Goal: Share content: Share content

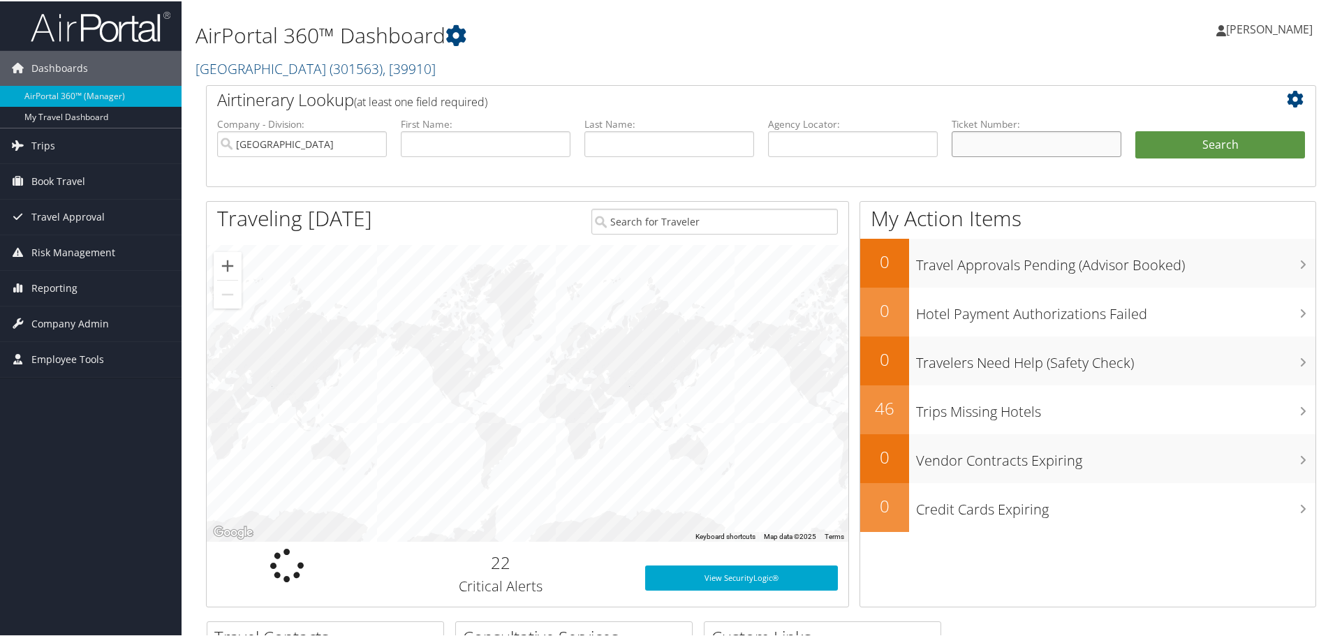
click at [986, 145] on input "text" at bounding box center [1036, 143] width 170 height 26
paste input "0167310614522"
type input "0167310614522"
click at [1135, 130] on button "Search" at bounding box center [1220, 144] width 170 height 28
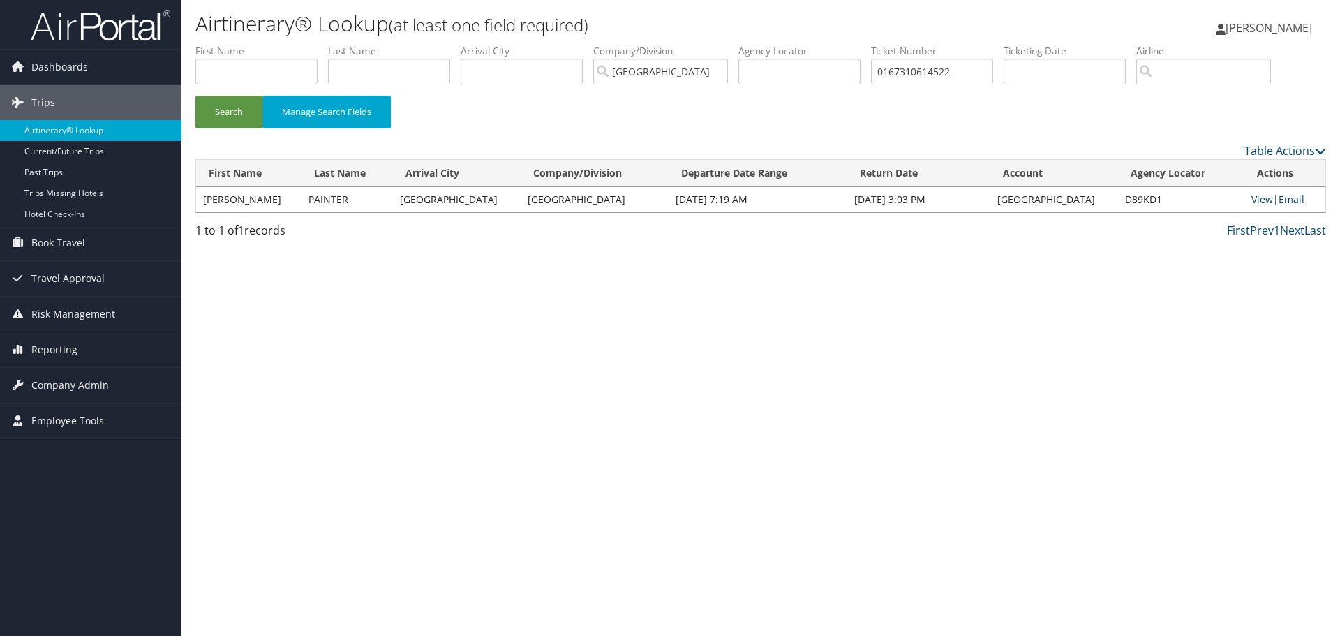
click at [1255, 198] on link "View" at bounding box center [1262, 199] width 22 height 13
click at [949, 72] on input "0167310614522" at bounding box center [932, 72] width 122 height 26
paste input "06731061458"
type input "0067310614582"
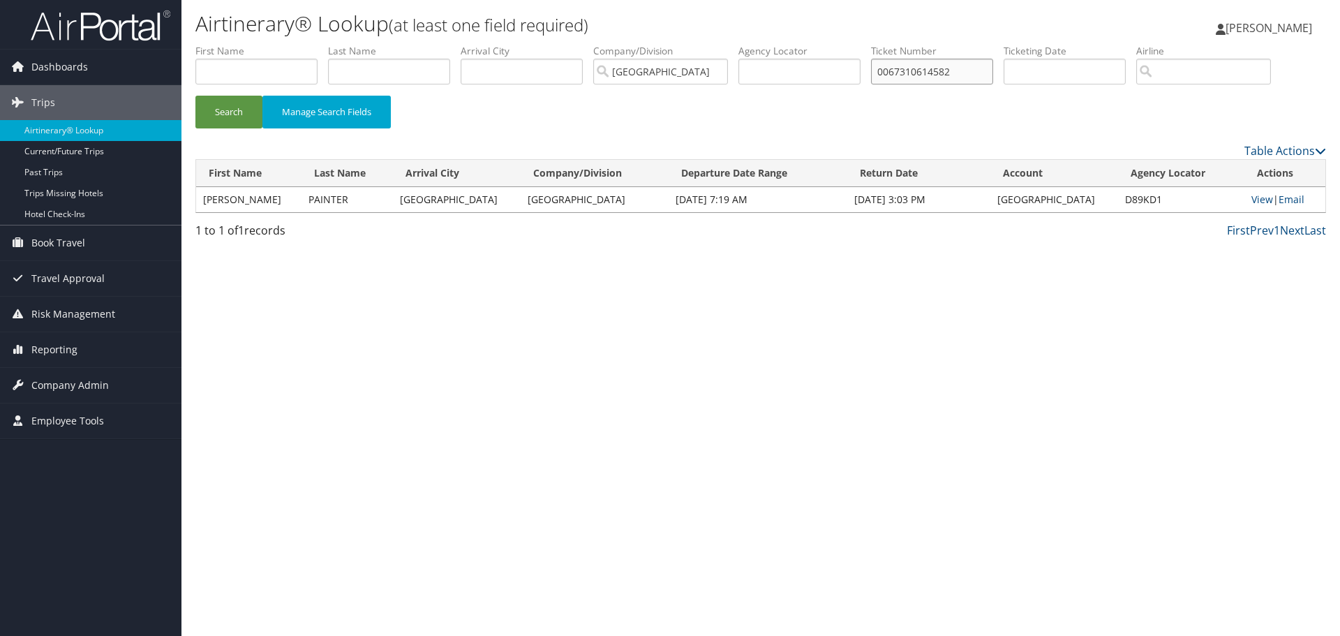
click at [195, 96] on button "Search" at bounding box center [228, 112] width 67 height 33
click at [1253, 196] on link "View" at bounding box center [1264, 199] width 22 height 13
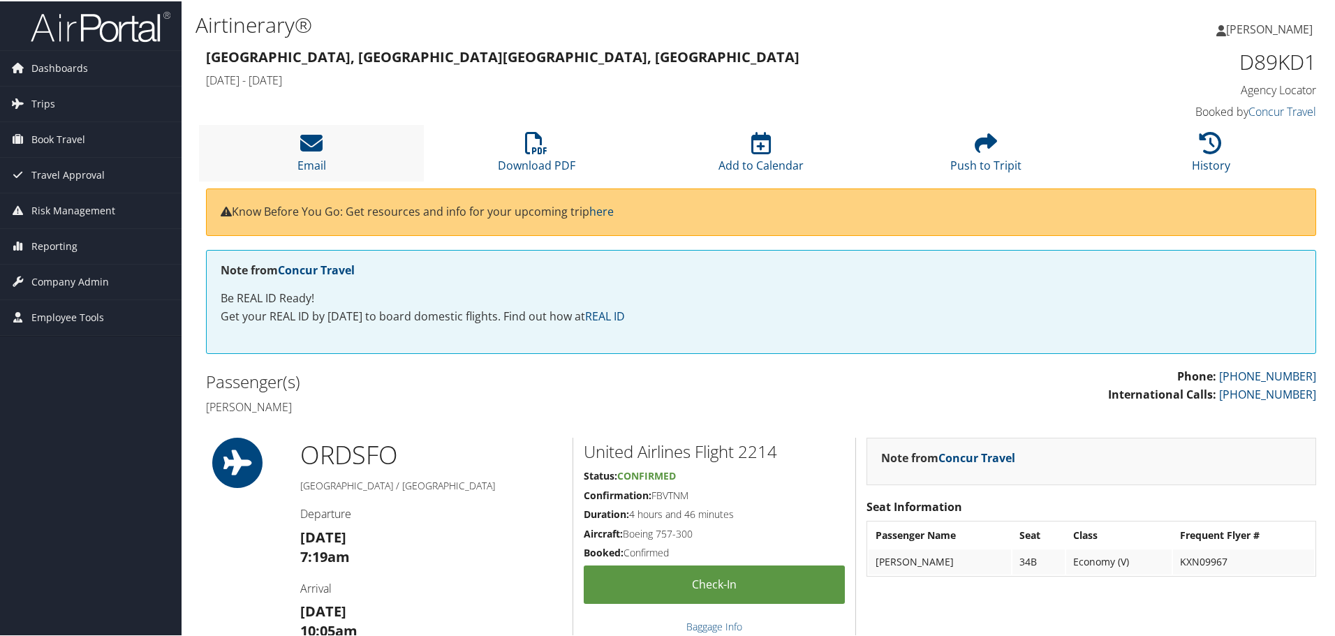
click at [325, 154] on li "Email" at bounding box center [311, 152] width 225 height 57
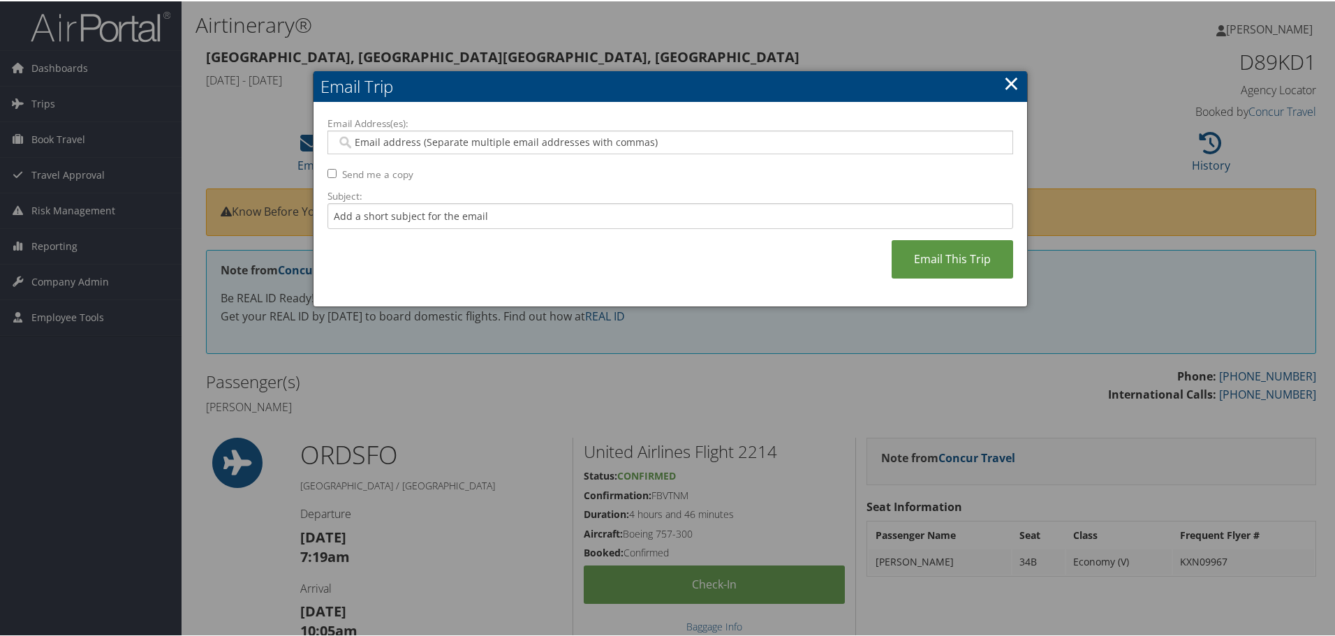
click at [539, 142] on input "Email Address(es):" at bounding box center [669, 141] width 667 height 14
type input "s"
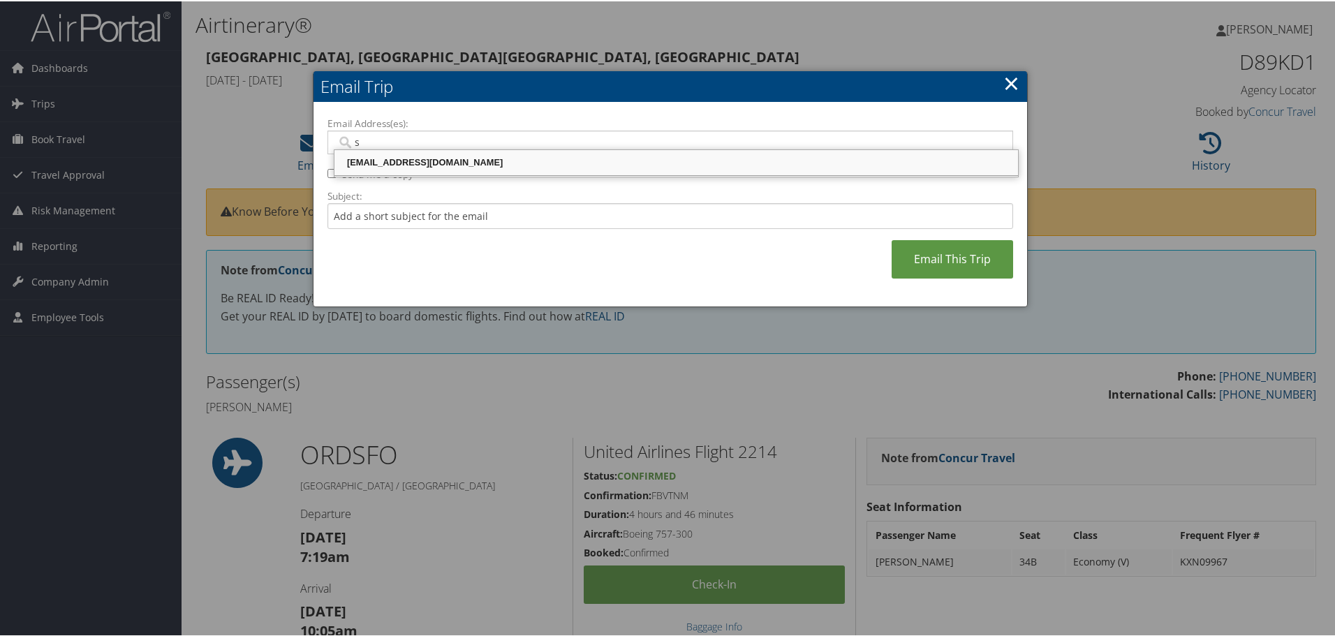
click at [408, 161] on div "srauri@riministreet.com" at bounding box center [675, 161] width 679 height 14
type input "srauri@riministreet.com"
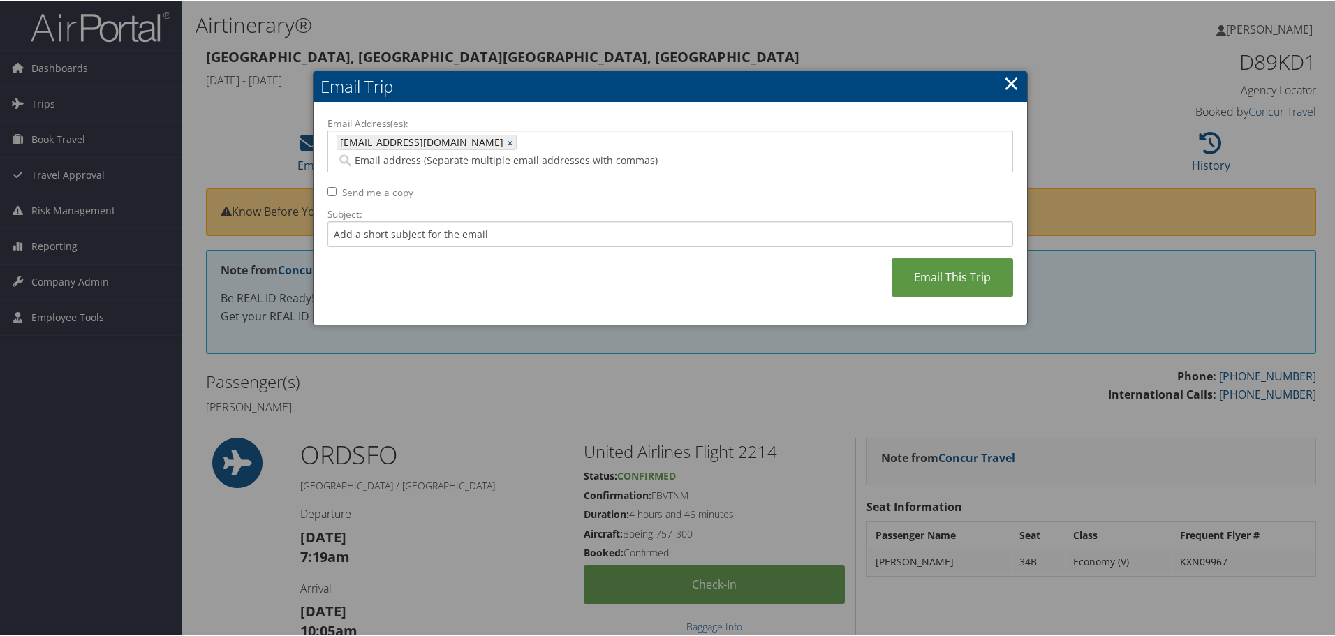
click at [376, 184] on label "Send me a copy" at bounding box center [377, 191] width 71 height 14
click at [336, 186] on input "Send me a copy" at bounding box center [331, 190] width 9 height 9
checkbox input "true"
click at [923, 257] on link "Email This Trip" at bounding box center [951, 276] width 121 height 38
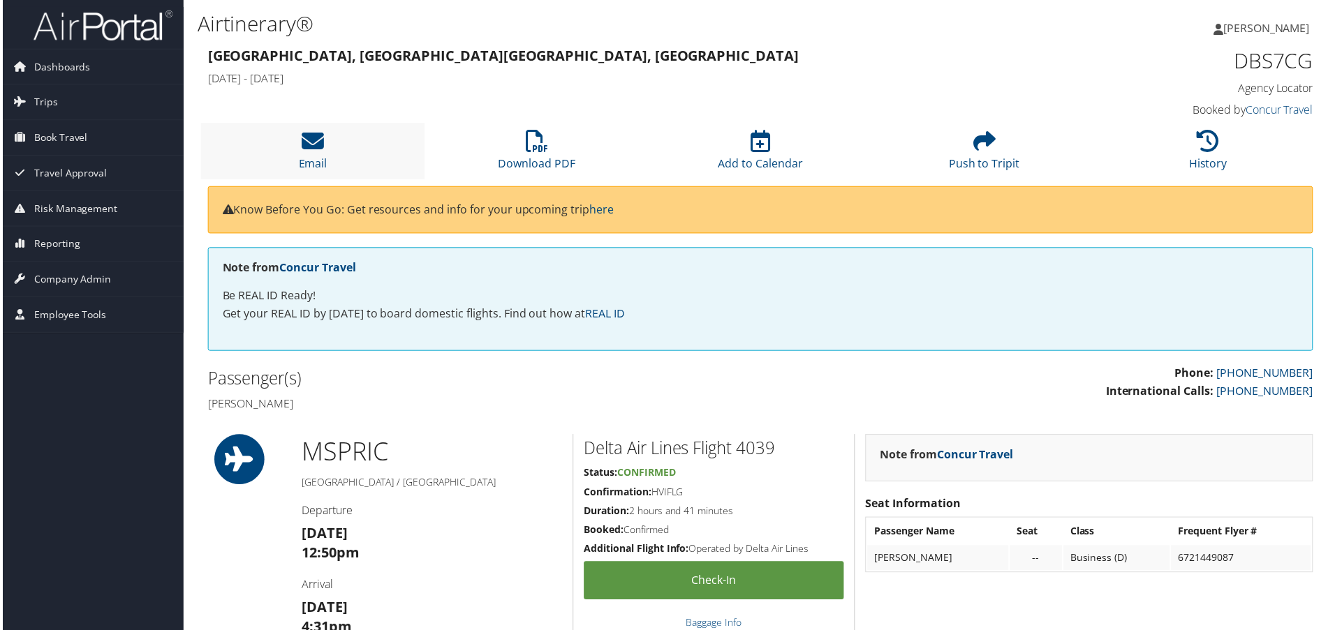
click at [323, 142] on li "Email" at bounding box center [311, 152] width 225 height 57
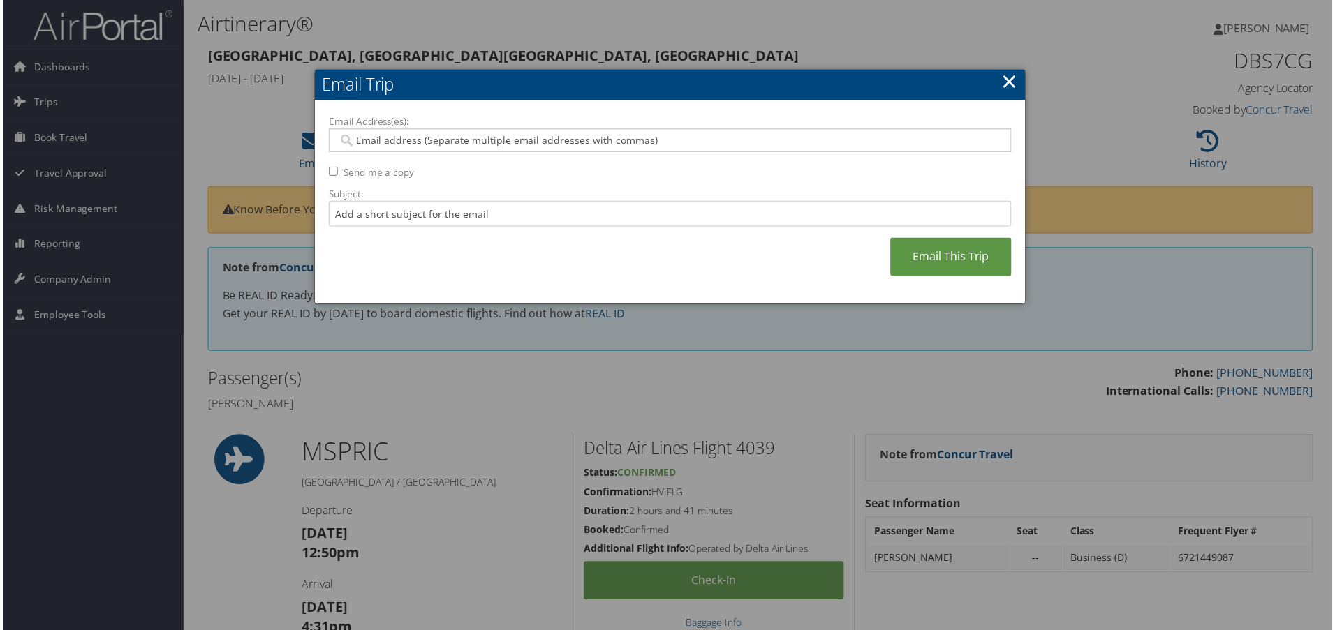
click at [429, 142] on input "Email Address(es):" at bounding box center [669, 141] width 667 height 14
type input "r"
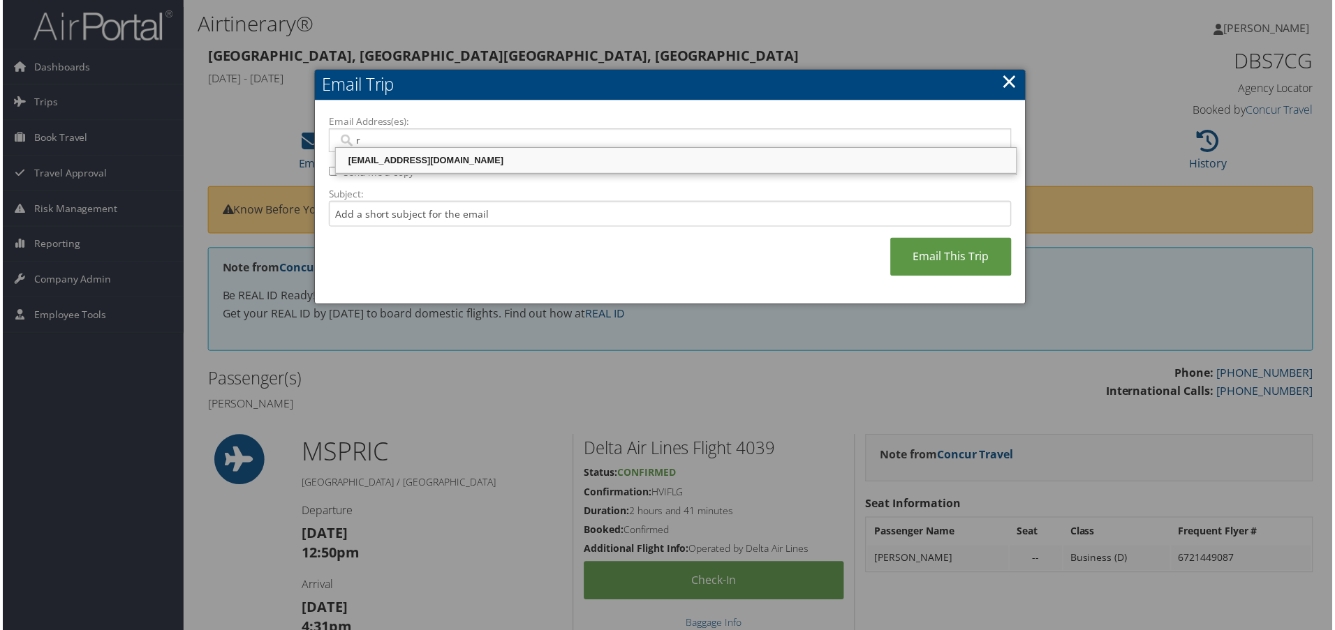
click at [418, 158] on div "ralingala@riministreet.com" at bounding box center [675, 161] width 679 height 14
type input "ralingala@riministreet.com"
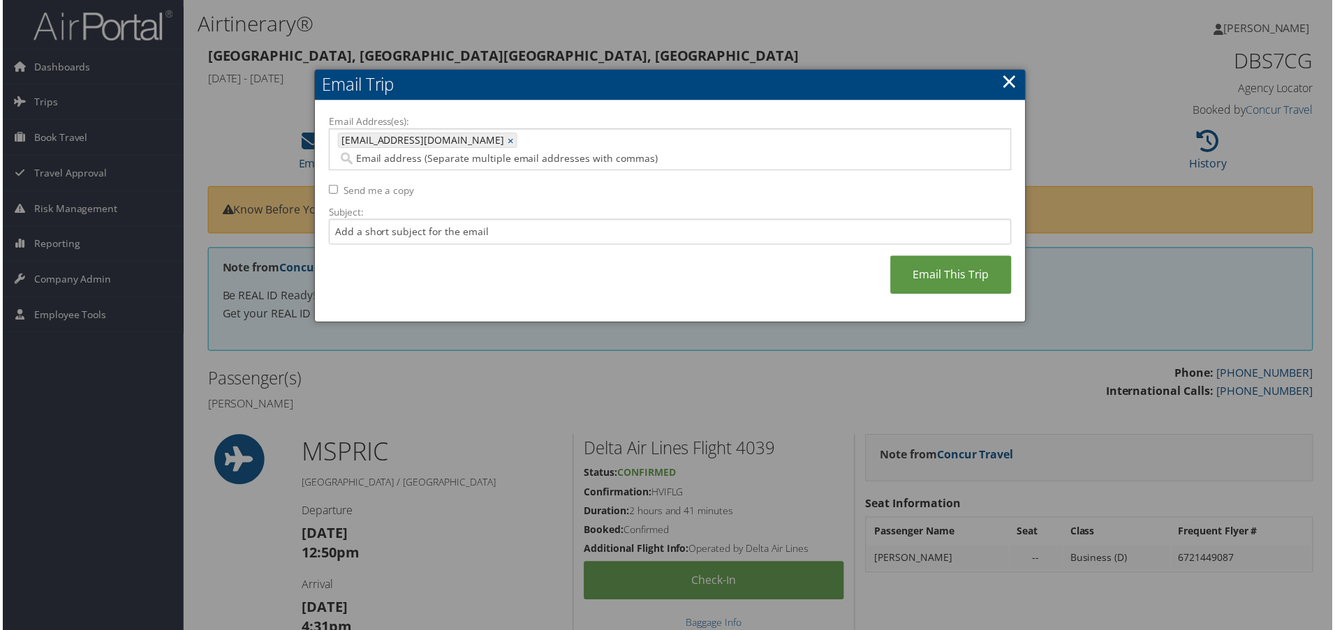
click at [394, 184] on label "Send me a copy" at bounding box center [377, 191] width 71 height 14
click at [336, 186] on input "Send me a copy" at bounding box center [331, 190] width 9 height 9
checkbox input "true"
click at [929, 257] on link "Email This Trip" at bounding box center [951, 276] width 121 height 38
